Goal: Information Seeking & Learning: Learn about a topic

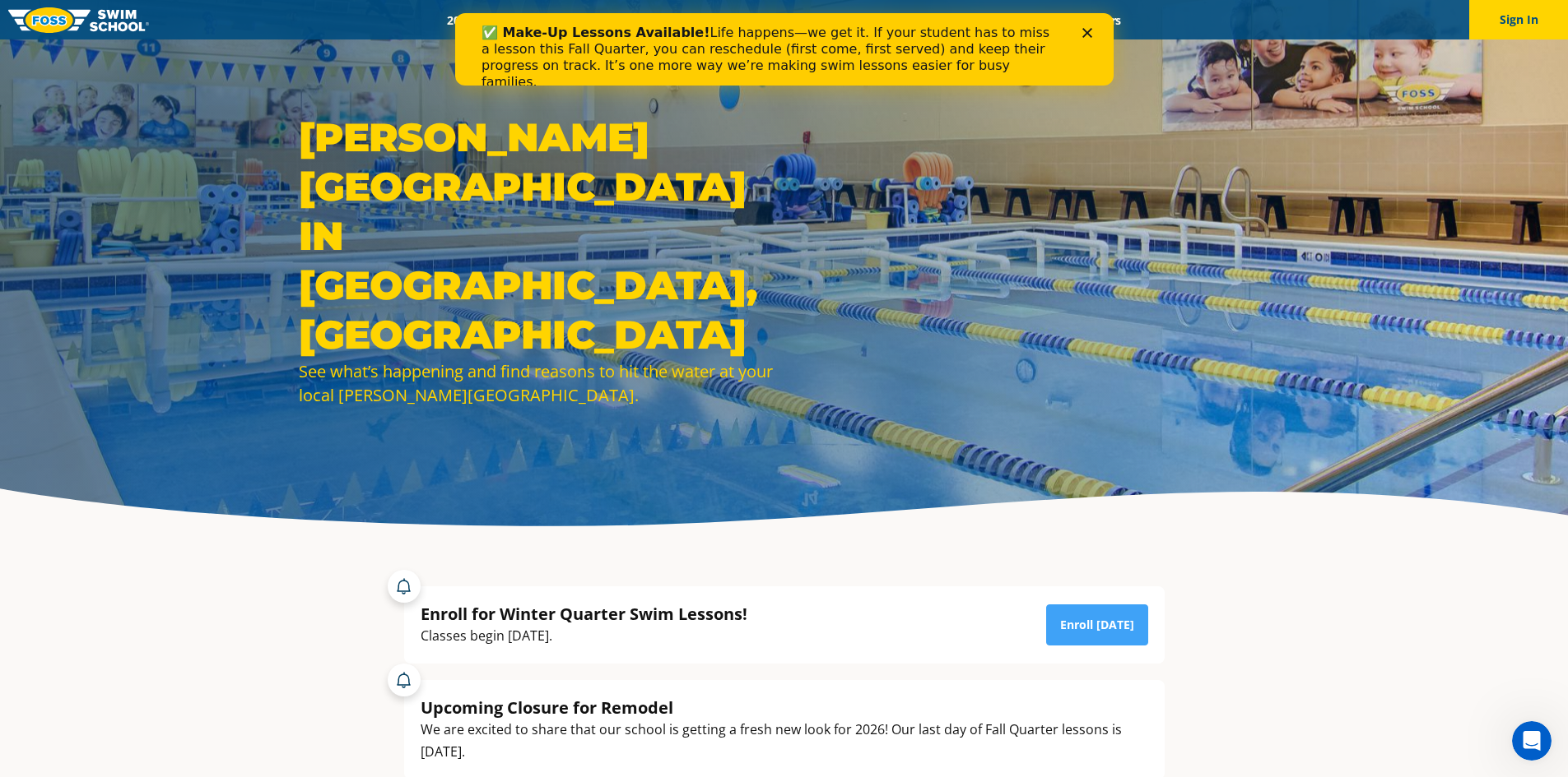
click at [1079, 28] on div "✅ Make-Up Lessons Available! Life happens—we get it. If your student has to mis…" at bounding box center [783, 58] width 605 height 76
click at [1093, 34] on div "Close" at bounding box center [1089, 32] width 16 height 9
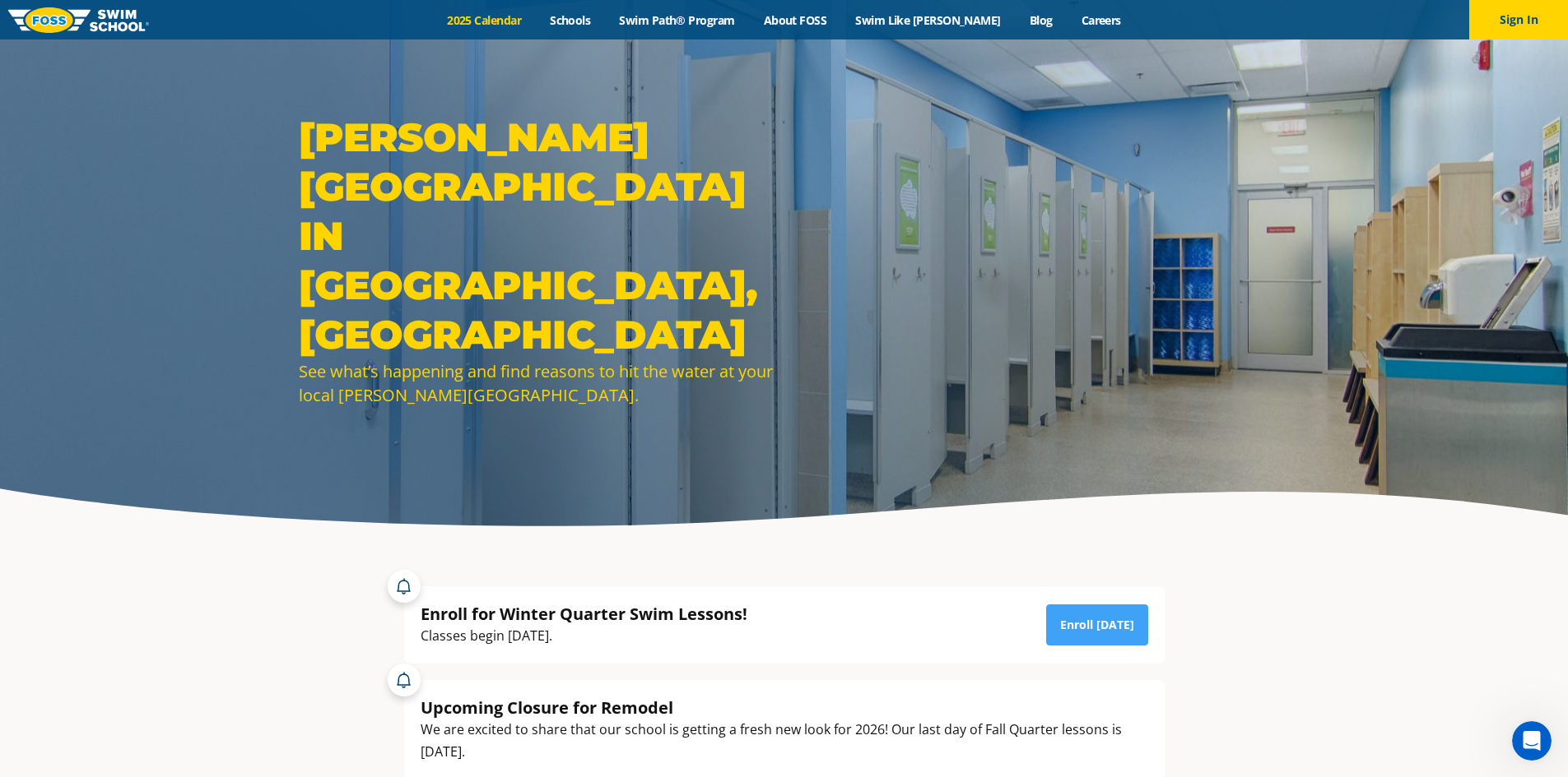
click at [532, 18] on link "2025 Calendar" at bounding box center [485, 20] width 103 height 15
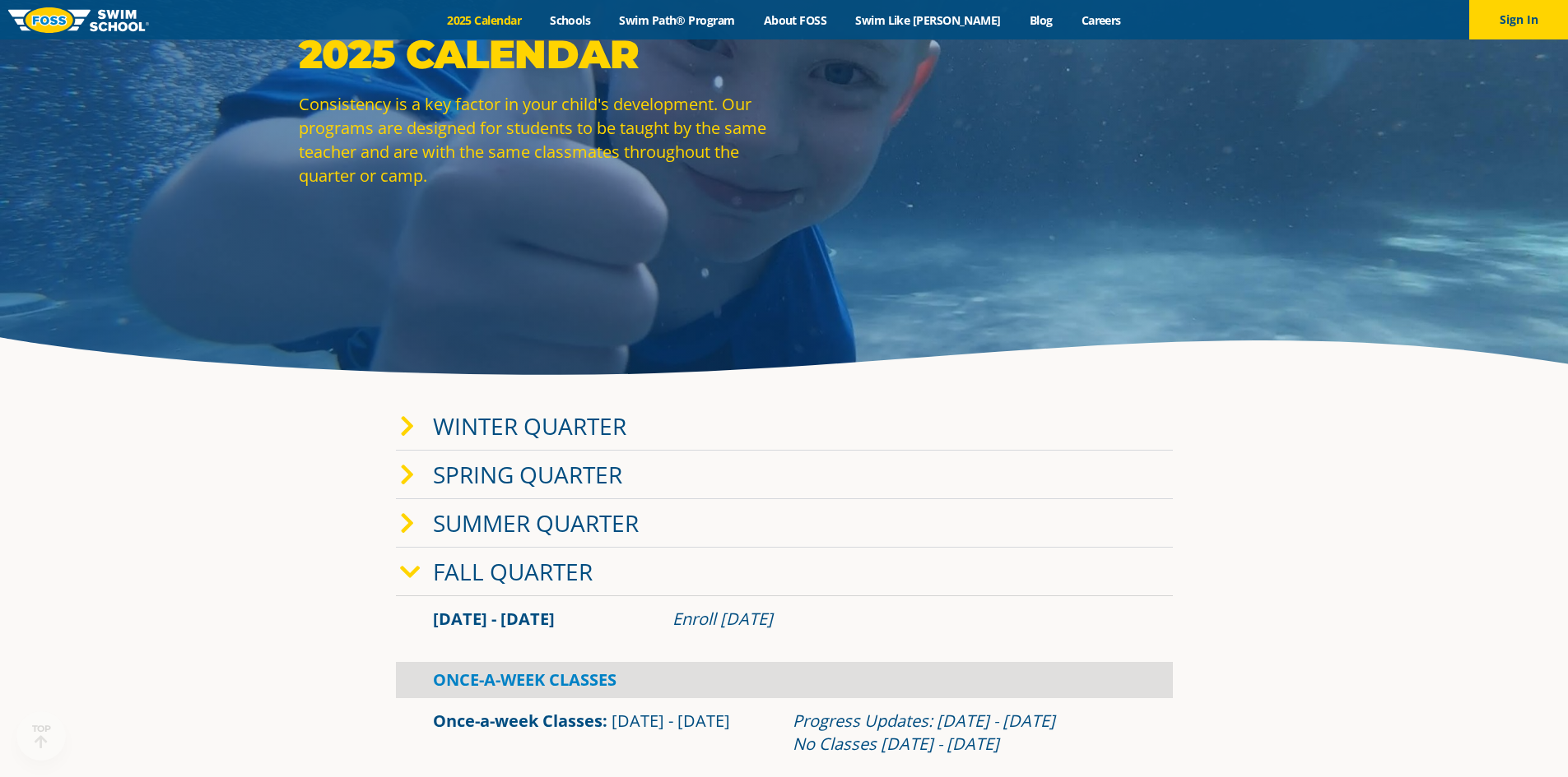
scroll to position [164, 0]
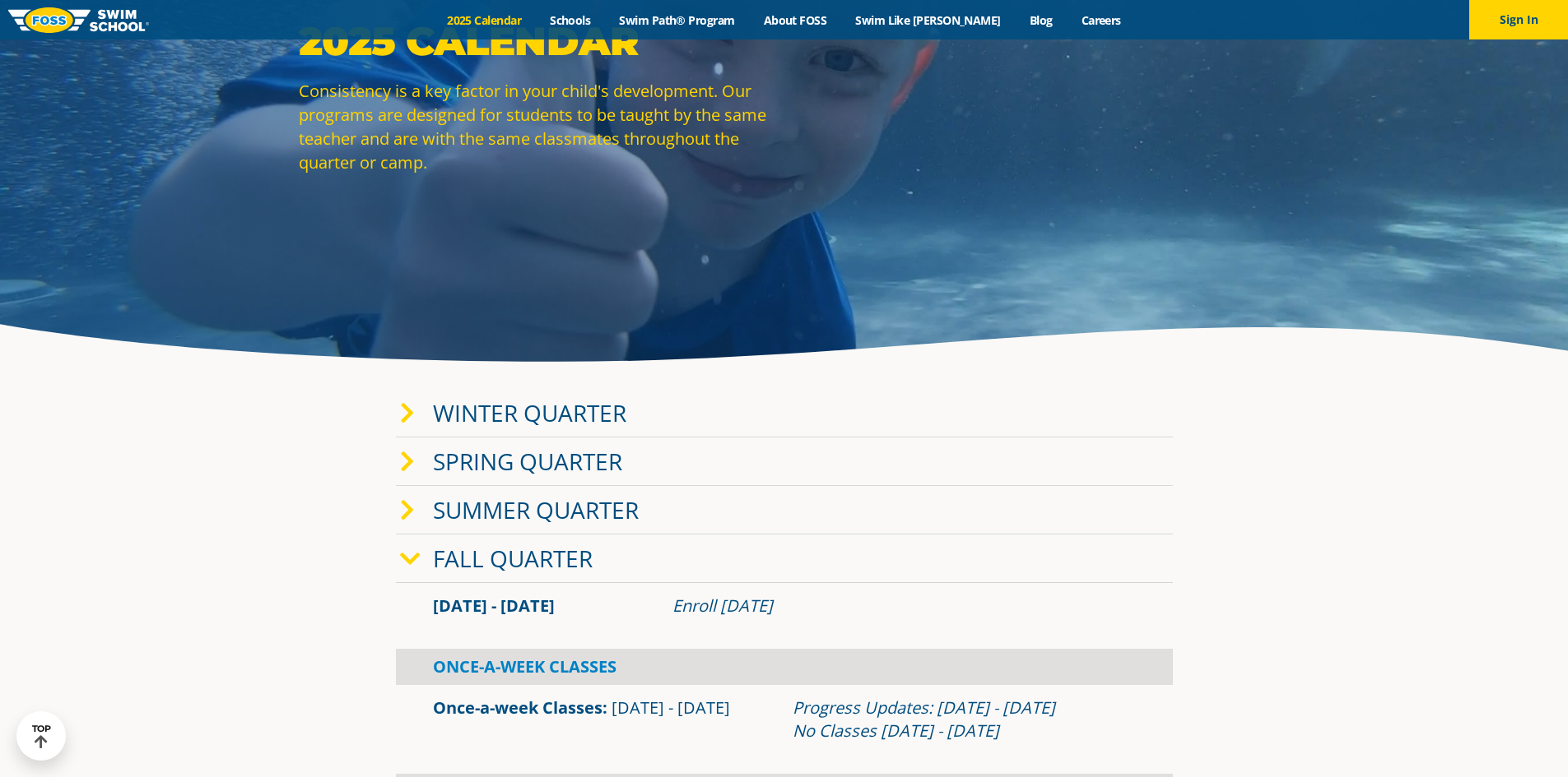
drag, startPoint x: 507, startPoint y: 412, endPoint x: 474, endPoint y: 412, distance: 33.0
click at [506, 412] on link "Winter Quarter" at bounding box center [530, 412] width 194 height 31
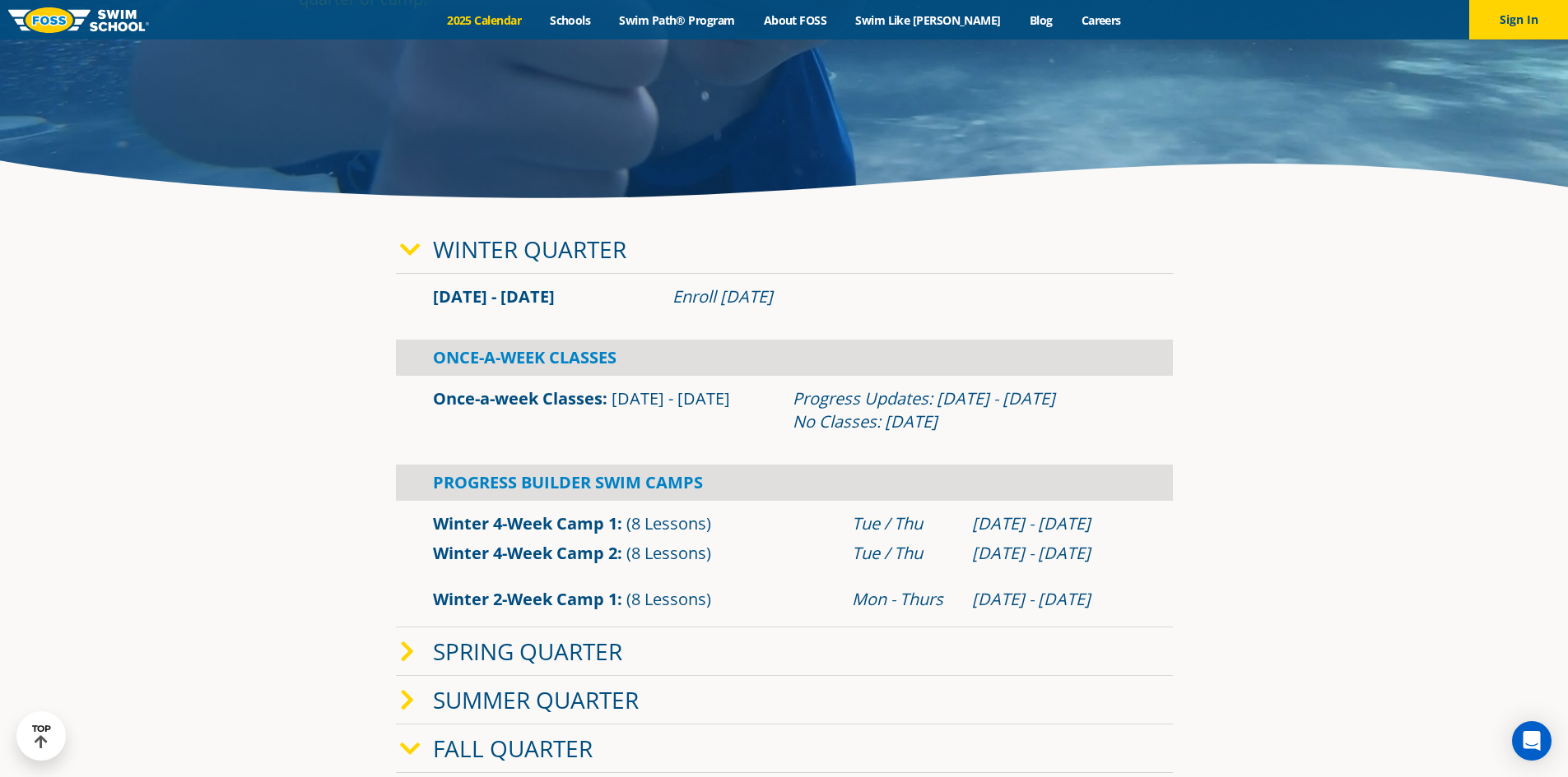
scroll to position [329, 0]
click at [1515, 14] on button "Sign In" at bounding box center [1519, 20] width 99 height 40
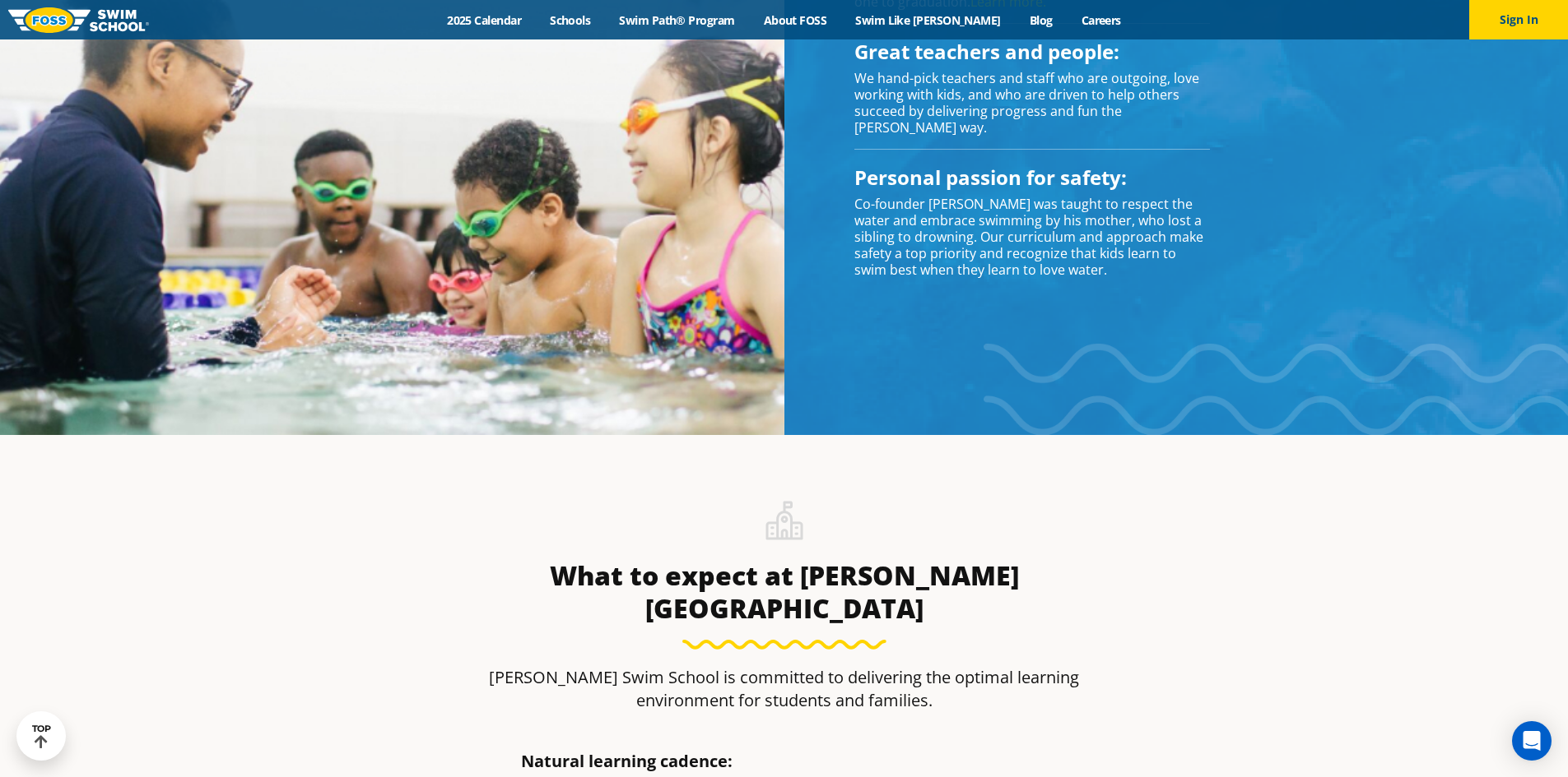
scroll to position [1606, 0]
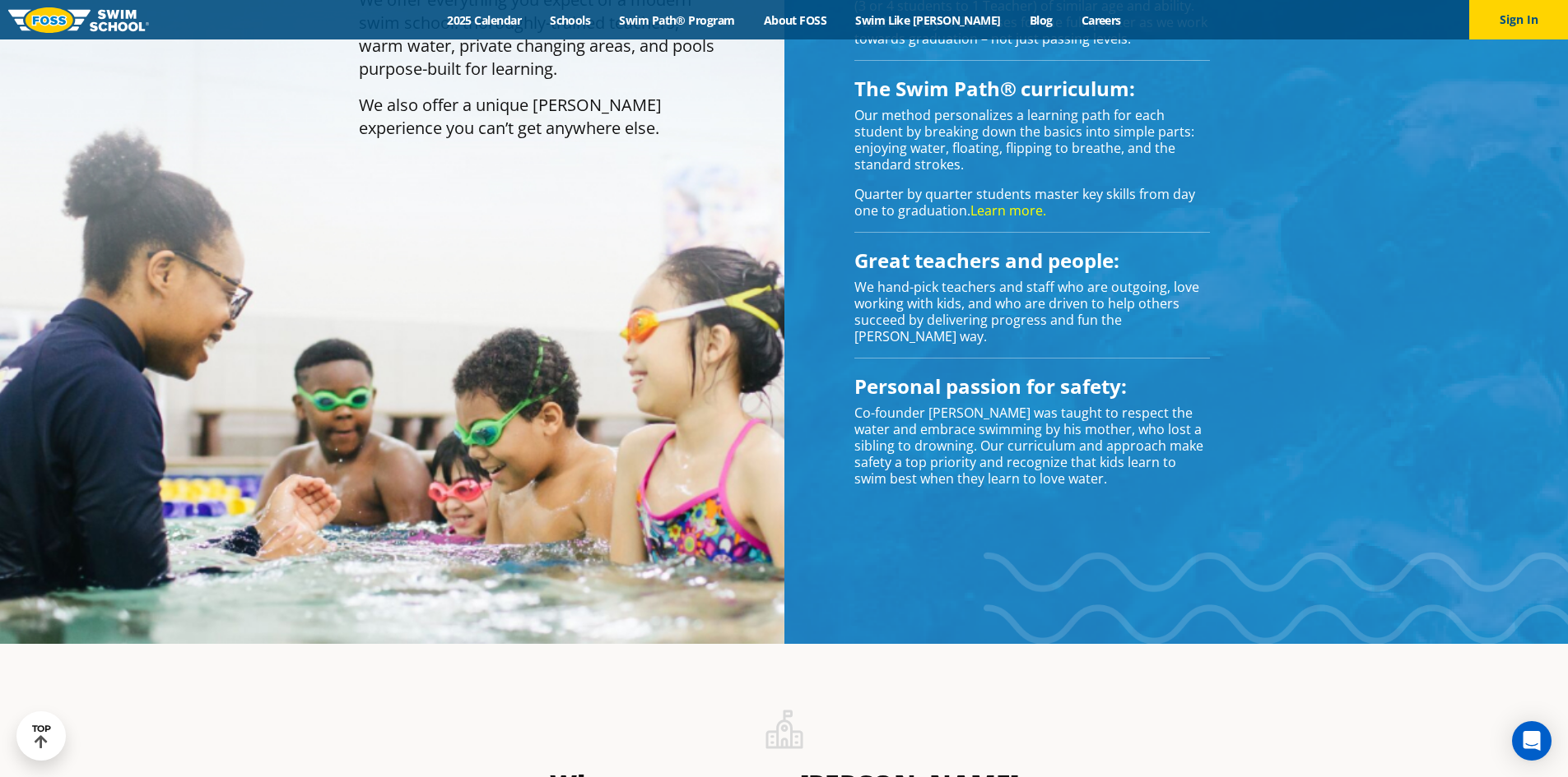
click at [550, 28] on div "Menu 2025 Calendar Schools Swim Path® Program About FOSS Swim Like Regan Blog C…" at bounding box center [784, 20] width 1568 height 40
click at [532, 22] on link "2025 Calendar" at bounding box center [485, 20] width 103 height 15
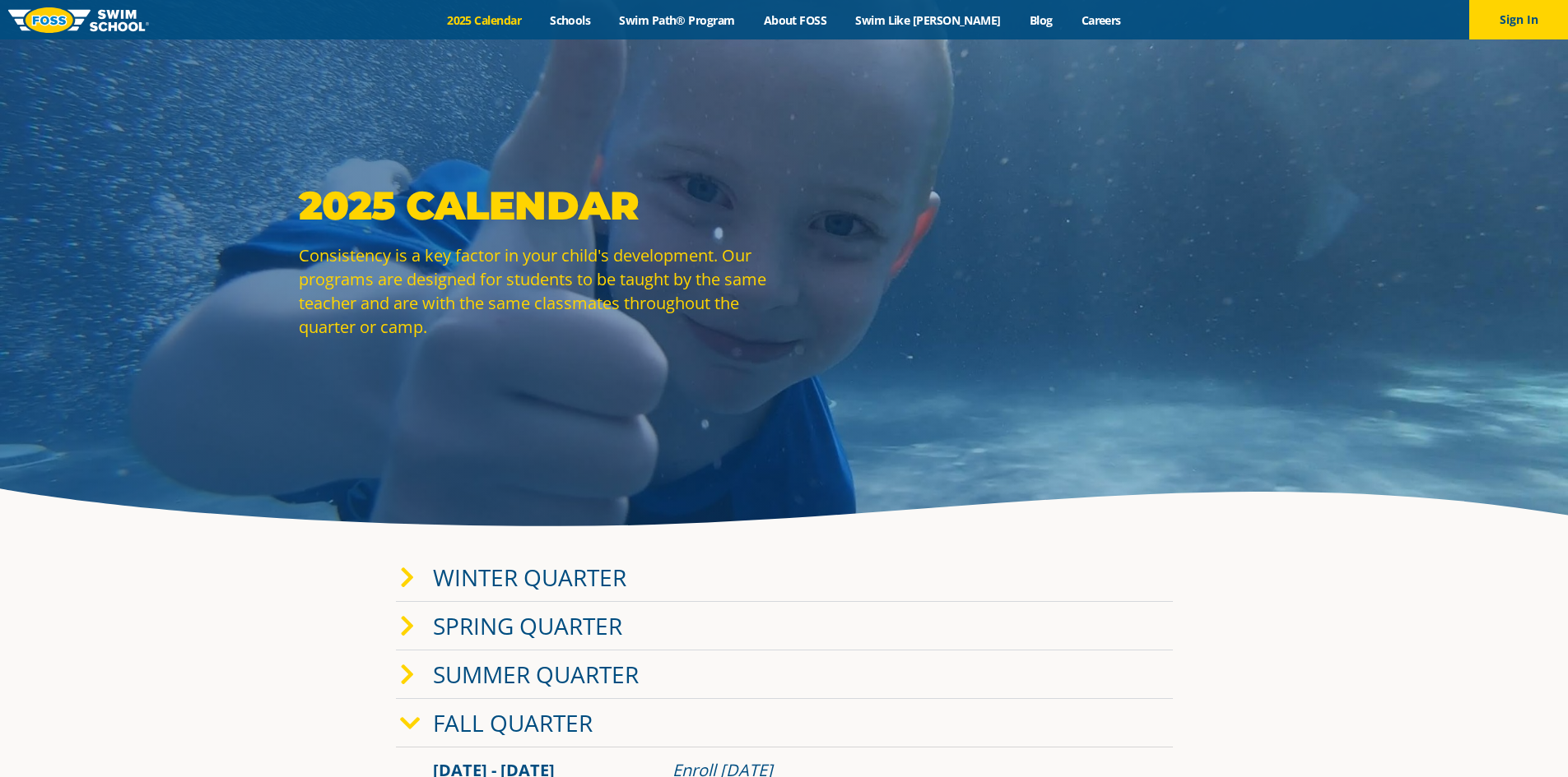
drag, startPoint x: 0, startPoint y: 0, endPoint x: 509, endPoint y: 571, distance: 764.9
click at [509, 571] on link "Winter Quarter" at bounding box center [530, 578] width 194 height 31
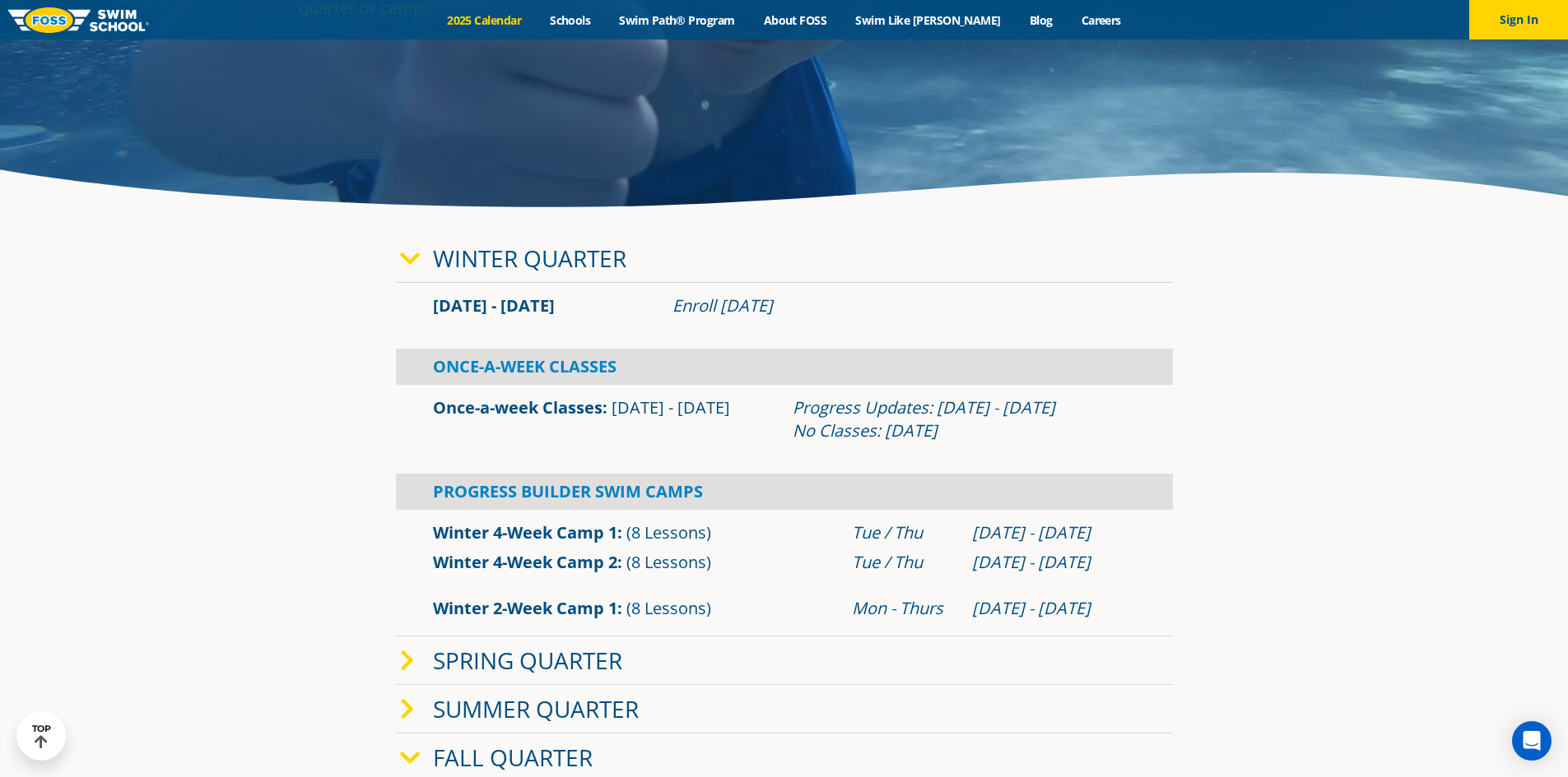
scroll to position [329, 0]
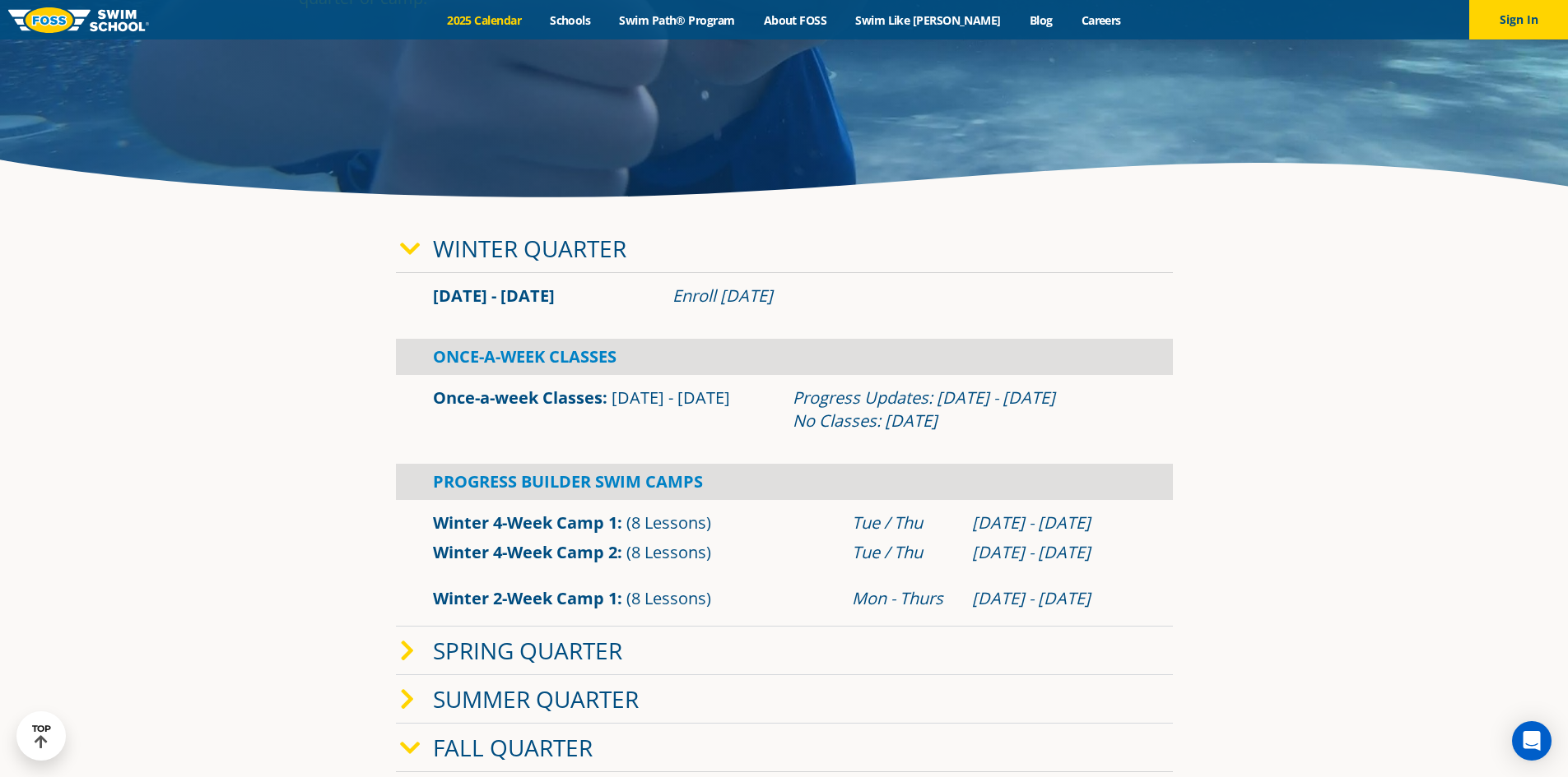
drag, startPoint x: 850, startPoint y: 302, endPoint x: 468, endPoint y: 277, distance: 382.8
click at [468, 277] on div "Jan 2 - Mar 12 Enroll Nov 11, 2025" at bounding box center [785, 296] width 777 height 47
